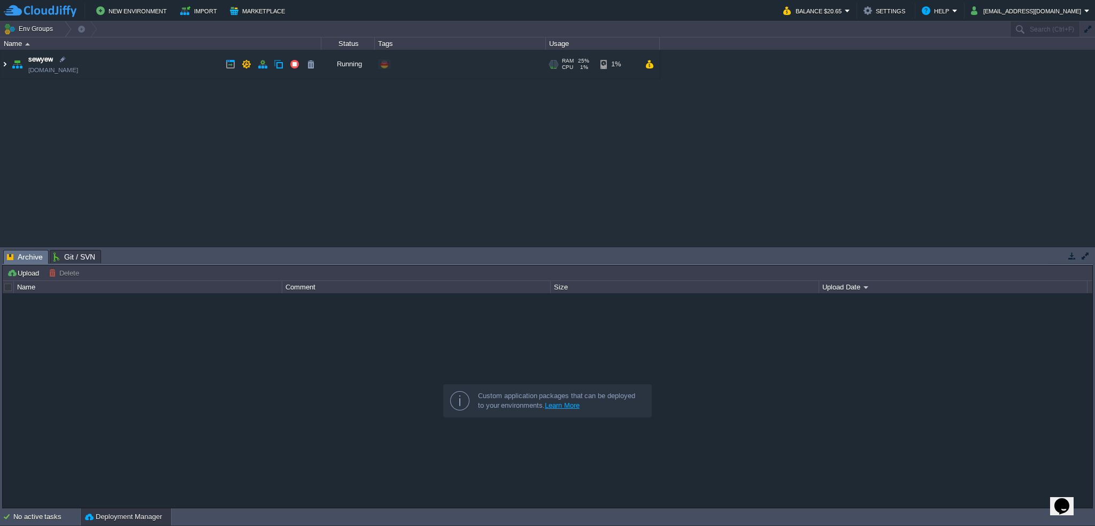
click at [7, 63] on img at bounding box center [5, 64] width 9 height 29
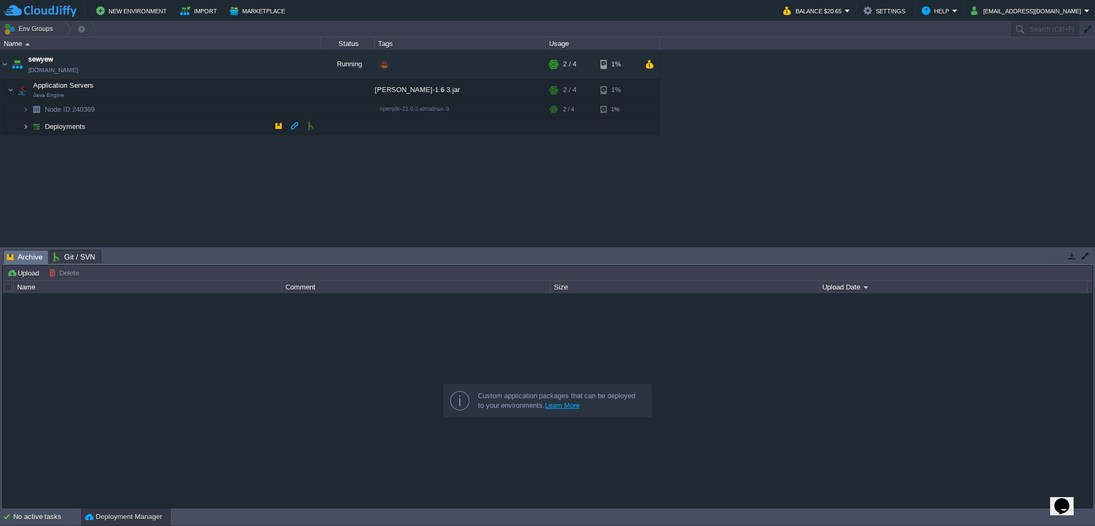
click at [25, 128] on img at bounding box center [25, 126] width 6 height 17
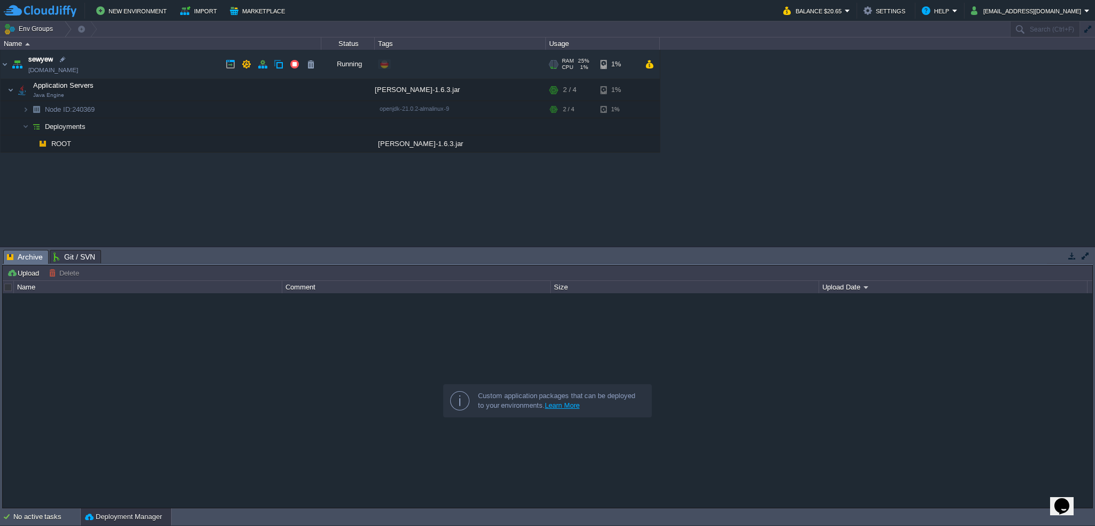
click at [78, 71] on link "[DOMAIN_NAME]" at bounding box center [53, 70] width 50 height 11
click at [243, 110] on button "button" at bounding box center [241, 109] width 10 height 10
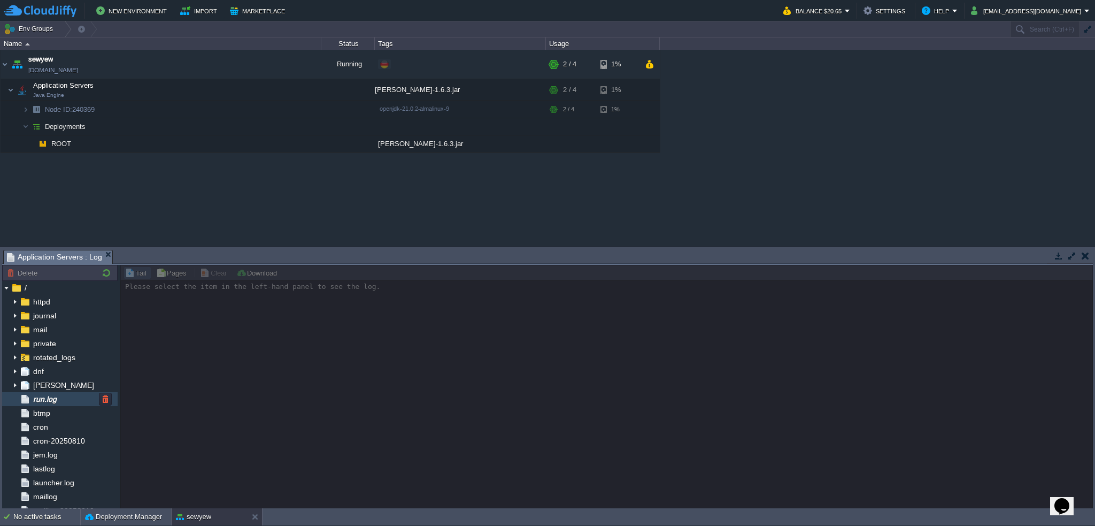
click at [56, 400] on span "run.log" at bounding box center [44, 399] width 27 height 10
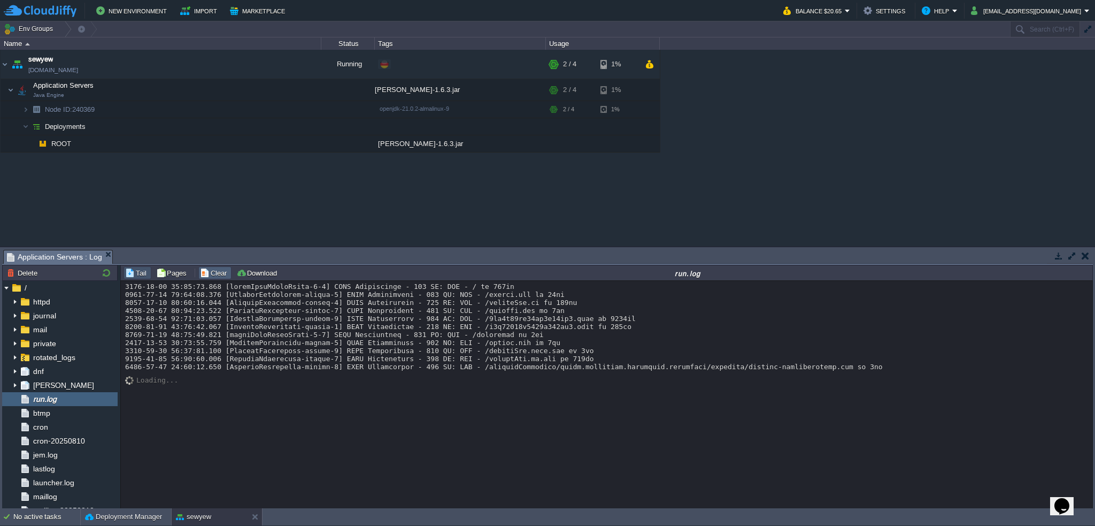
click at [215, 274] on button "Clear" at bounding box center [215, 273] width 30 height 10
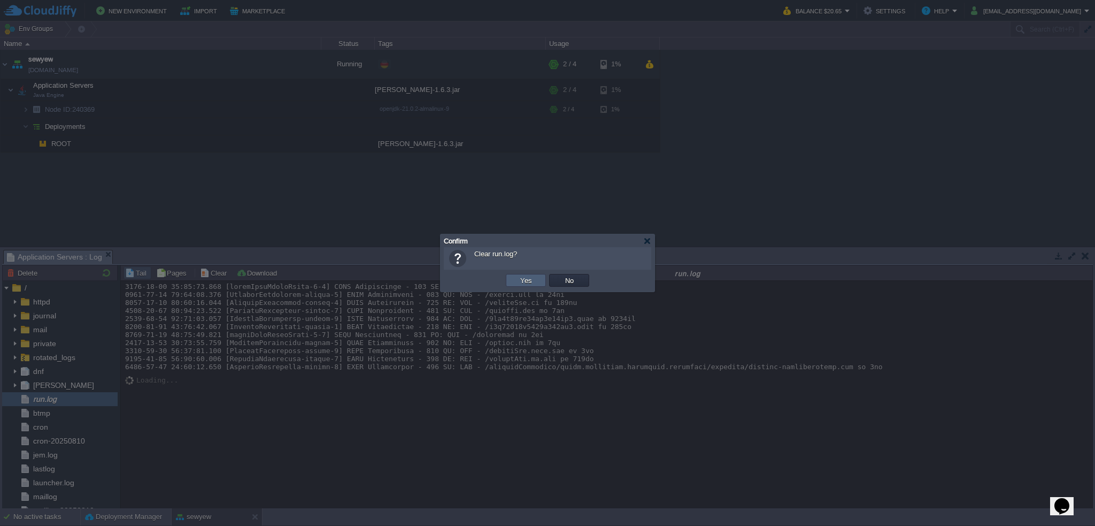
click at [529, 279] on button "Yes" at bounding box center [526, 280] width 18 height 10
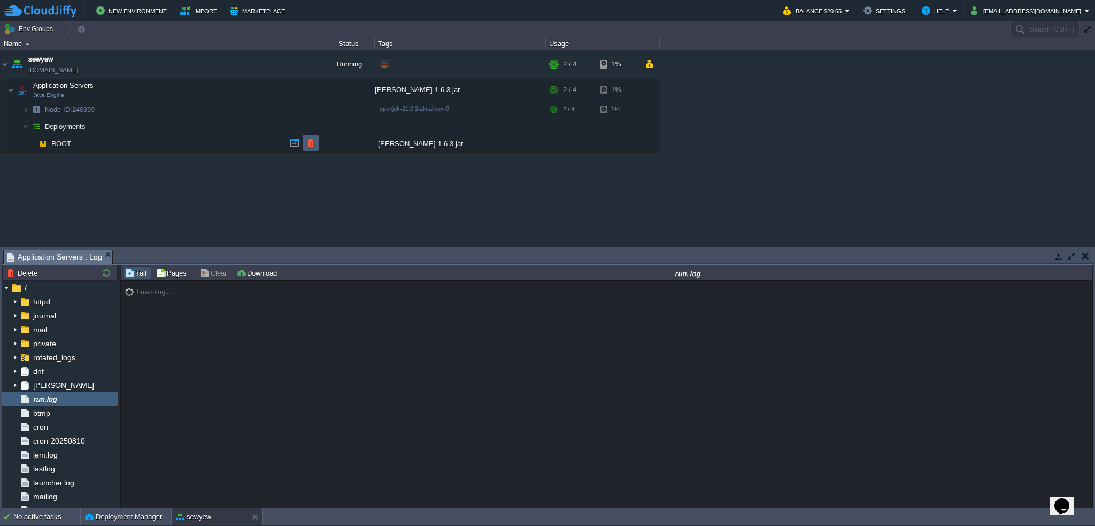
click at [315, 143] on td at bounding box center [311, 143] width 16 height 16
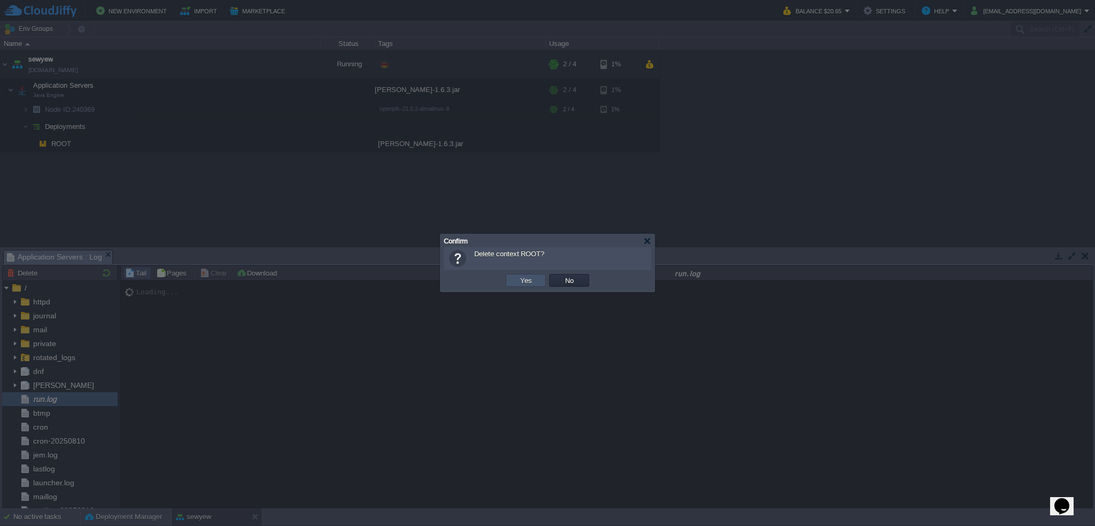
click at [524, 279] on button "Yes" at bounding box center [526, 280] width 18 height 10
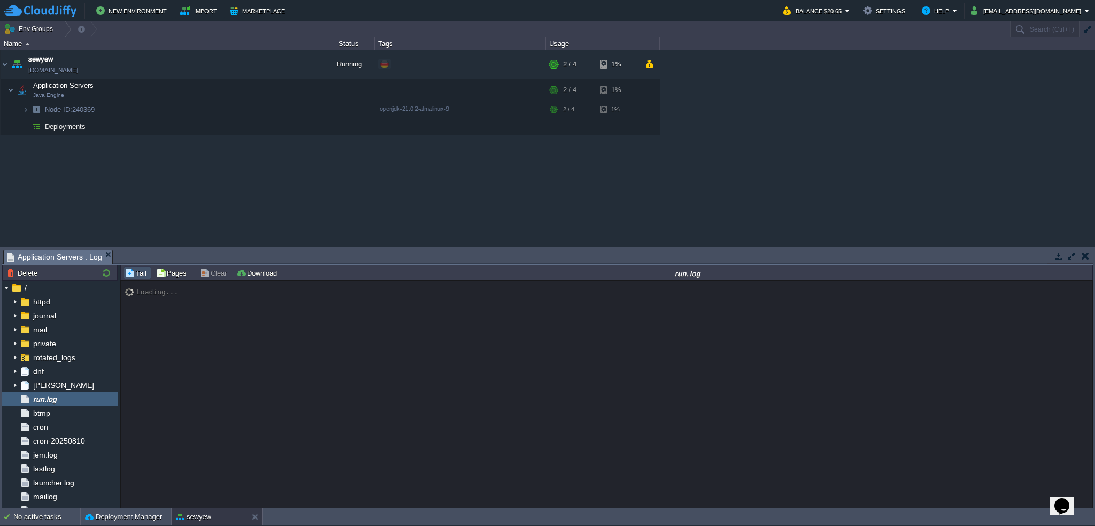
click at [216, 192] on div "sewyew [DOMAIN_NAME] Running + Add to Env Group RAM 6% CPU 32% 2 / 4 1% Applica…" at bounding box center [547, 148] width 1095 height 197
click at [137, 122] on td "Deployments" at bounding box center [161, 126] width 321 height 17
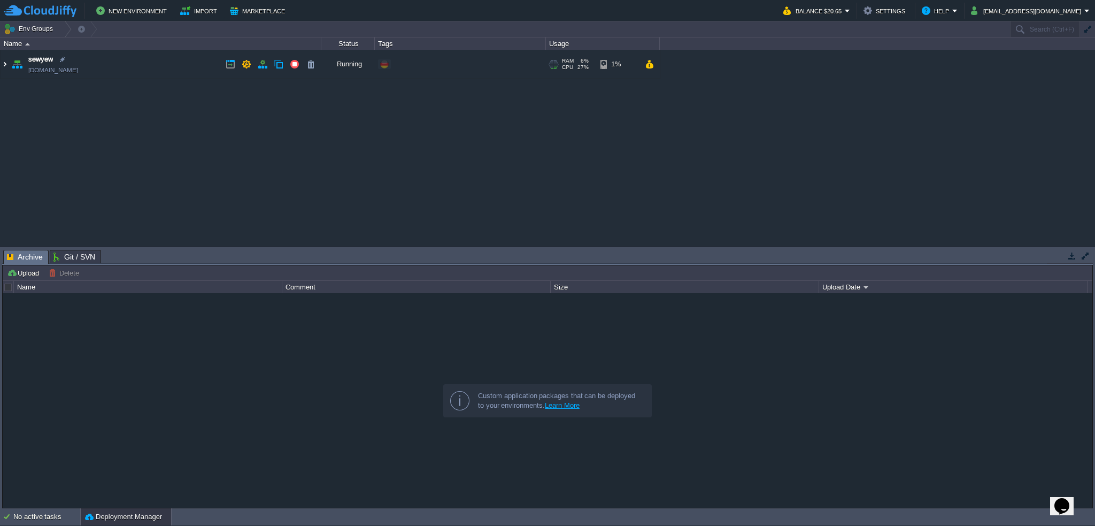
click at [6, 65] on img at bounding box center [5, 64] width 9 height 29
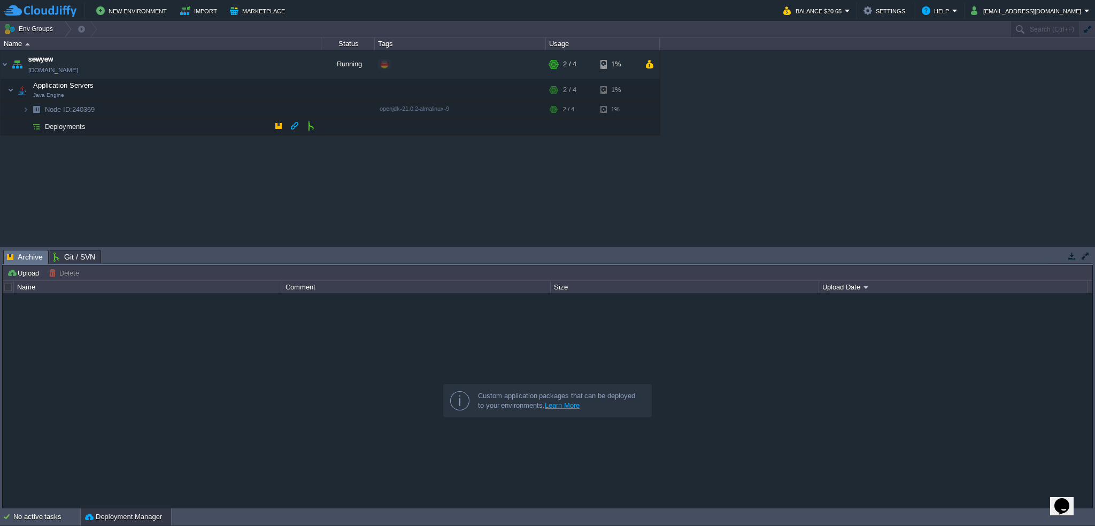
click at [144, 126] on td "Deployments" at bounding box center [161, 126] width 321 height 17
